Goal: Task Accomplishment & Management: Use online tool/utility

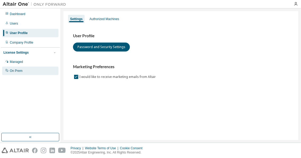
click at [15, 72] on div "On Prem" at bounding box center [16, 71] width 13 height 4
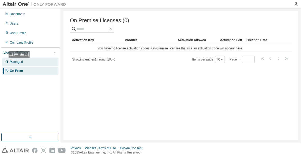
click at [21, 63] on div "Managed" at bounding box center [16, 62] width 13 height 4
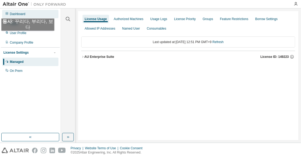
click at [20, 13] on div "Dashboard" at bounding box center [18, 14] width 16 height 4
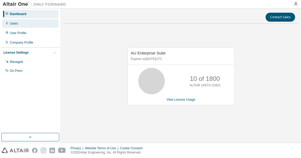
click at [15, 25] on div "Users" at bounding box center [14, 23] width 8 height 4
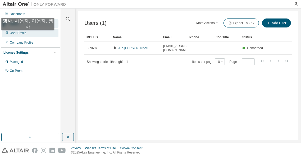
click at [20, 35] on div "User Profile" at bounding box center [30, 33] width 56 height 8
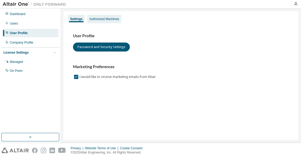
click at [109, 19] on div "Authorized Machines" at bounding box center [104, 19] width 30 height 4
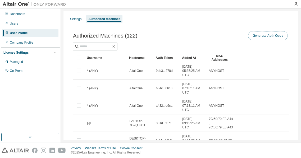
click at [271, 40] on button "Generate Auth Code" at bounding box center [268, 35] width 40 height 9
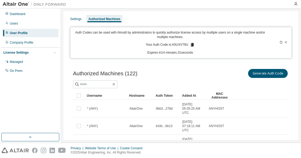
drag, startPoint x: 74, startPoint y: 32, endPoint x: 195, endPoint y: 55, distance: 123.3
click at [195, 55] on div "Auth Codes can be used with Almutil by administrators to quickly authorize lice…" at bounding box center [181, 42] width 222 height 31
click at [192, 45] on icon at bounding box center [192, 45] width 3 height 4
drag, startPoint x: 158, startPoint y: 68, endPoint x: 176, endPoint y: 62, distance: 19.0
click at [158, 68] on div "Authorized Machines (122) Generate Auth Code" at bounding box center [181, 73] width 216 height 11
